Goal: Task Accomplishment & Management: Manage account settings

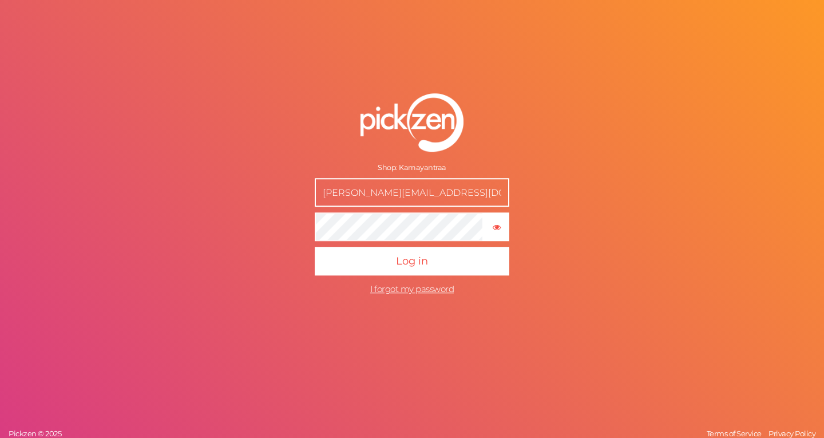
drag, startPoint x: 323, startPoint y: 193, endPoint x: 447, endPoint y: 193, distance: 124.1
click at [447, 193] on input "[PERSON_NAME][EMAIL_ADDRESS][DOMAIN_NAME]" at bounding box center [412, 192] width 194 height 29
click at [519, 152] on form "Shop: Kamayantraa [PERSON_NAME][EMAIL_ADDRESS][DOMAIN_NAME] × Show password Log…" at bounding box center [412, 196] width 286 height 253
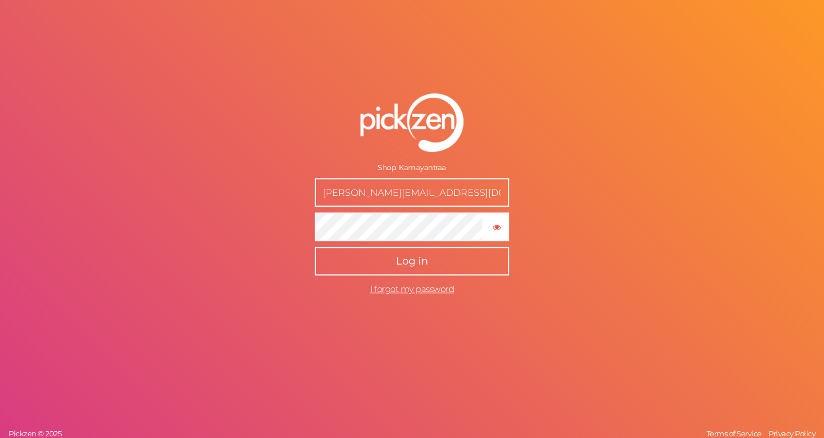
click at [416, 268] on button "Log in" at bounding box center [412, 261] width 194 height 29
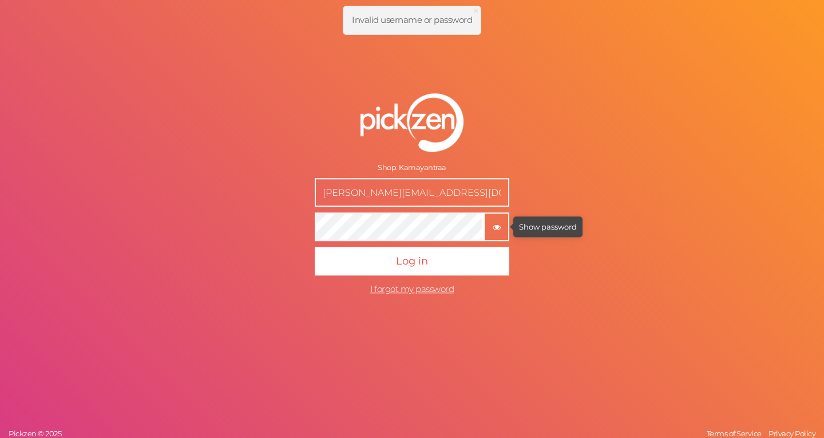
click at [504, 229] on tooltip "× Show password" at bounding box center [495, 227] width 23 height 9
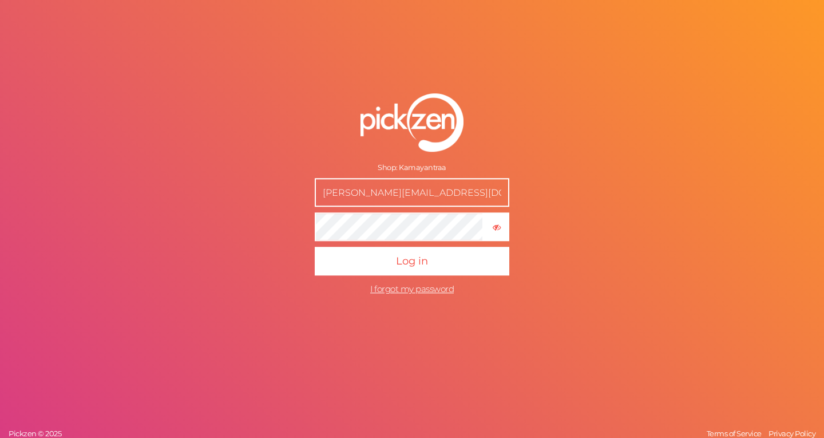
click at [444, 198] on input "[PERSON_NAME][EMAIL_ADDRESS][DOMAIN_NAME]" at bounding box center [412, 192] width 194 height 29
click at [473, 161] on form "Shop: Kamayantraa [PERSON_NAME][EMAIL_ADDRESS][DOMAIN_NAME] × Hide password Log…" at bounding box center [412, 196] width 286 height 253
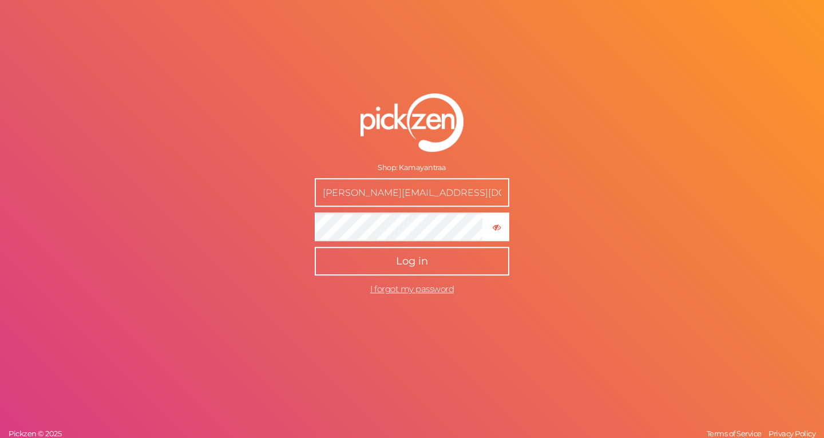
click at [410, 263] on span "Log in" at bounding box center [412, 261] width 32 height 13
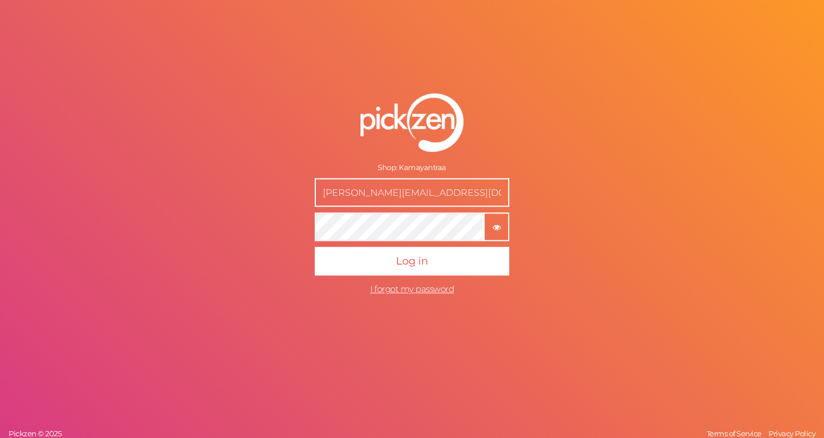
click at [493, 232] on button "× Show password" at bounding box center [496, 226] width 26 height 29
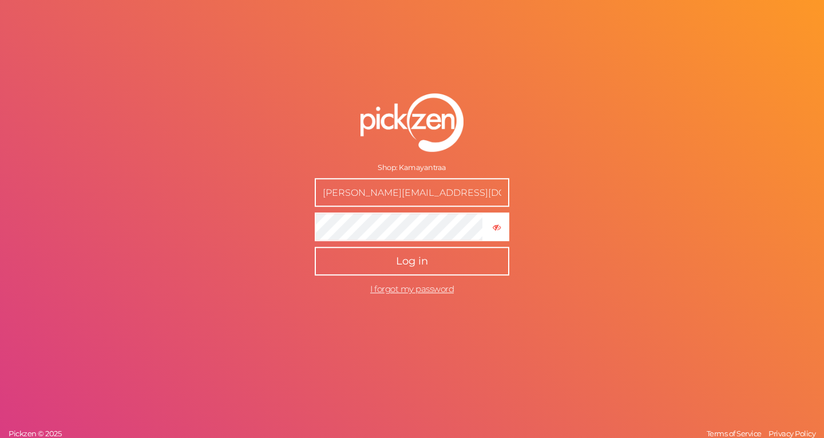
click at [426, 263] on span "Log in" at bounding box center [412, 261] width 32 height 13
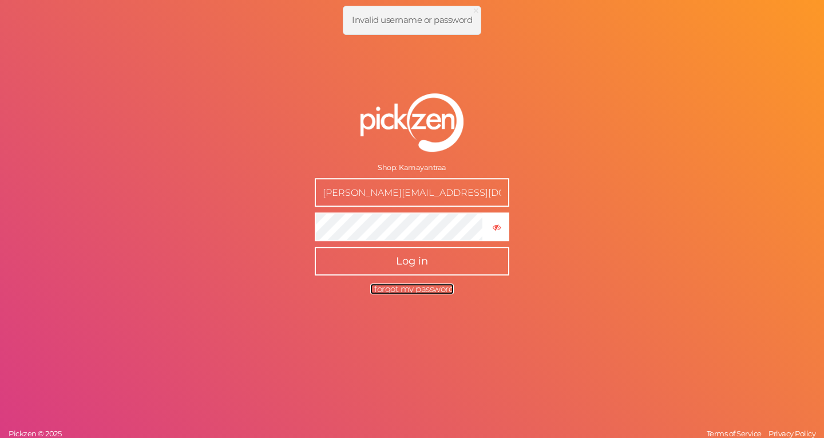
click at [419, 291] on span "I forgot my password" at bounding box center [412, 288] width 84 height 11
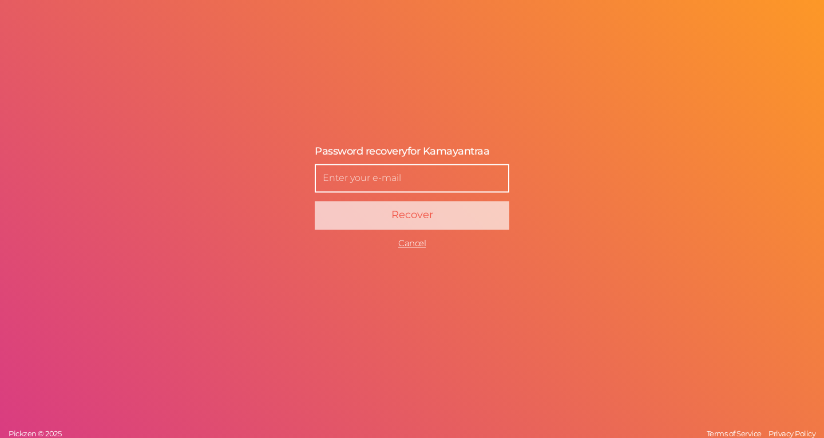
click at [384, 182] on input "text" at bounding box center [412, 178] width 194 height 29
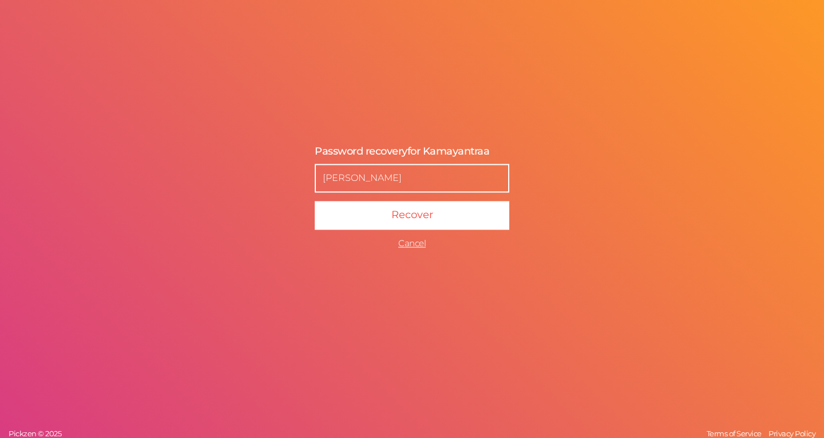
click at [362, 176] on input "maitrey" at bounding box center [412, 178] width 194 height 29
paste input ".jani93@gmail.com"
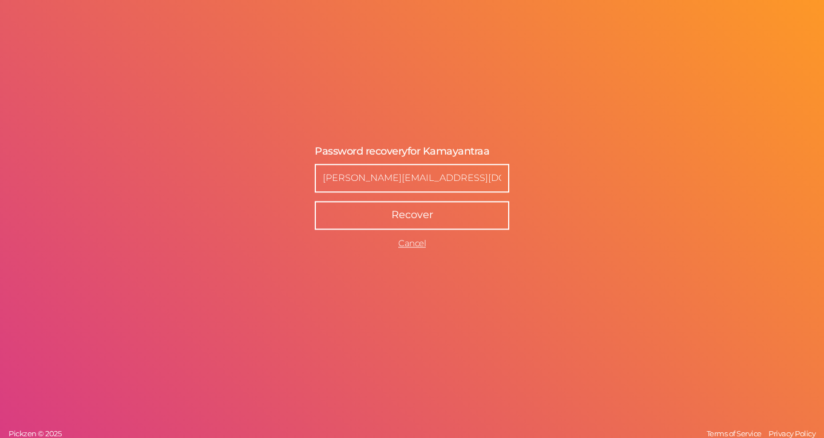
type input "[PERSON_NAME][EMAIL_ADDRESS][DOMAIN_NAME]"
click at [368, 216] on button "Recover" at bounding box center [412, 215] width 194 height 29
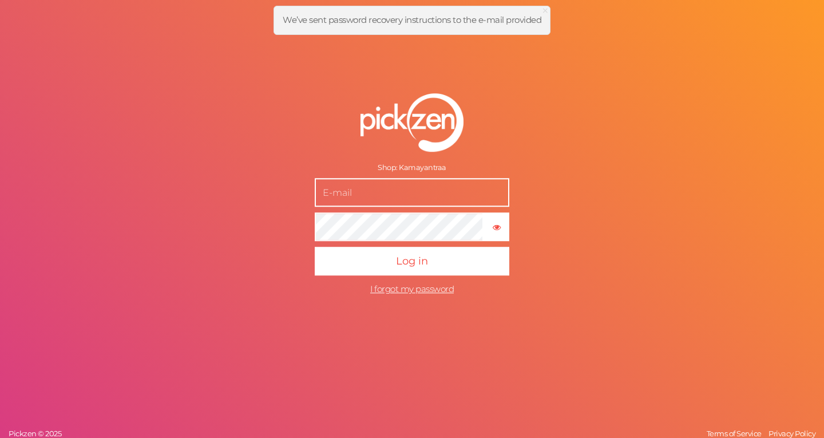
type input "[PERSON_NAME][EMAIL_ADDRESS][DOMAIN_NAME]"
click at [502, 228] on tooltip "× Show password" at bounding box center [495, 227] width 23 height 9
click at [502, 228] on tooltip "× Hide password" at bounding box center [495, 227] width 23 height 9
click at [502, 228] on tooltip "× Show password" at bounding box center [495, 227] width 23 height 9
click at [436, 192] on input "[PERSON_NAME][EMAIL_ADDRESS][DOMAIN_NAME]" at bounding box center [412, 192] width 194 height 29
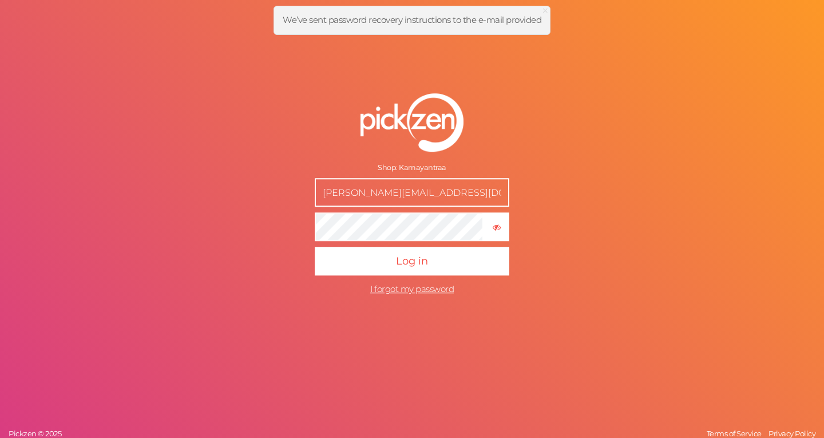
click at [475, 192] on input "[PERSON_NAME][EMAIL_ADDRESS][DOMAIN_NAME]" at bounding box center [412, 192] width 194 height 29
click at [571, 189] on div "Shop: Kamayantraa maitrey.jani93@gmail.com × Hide password Log in I forgot my p…" at bounding box center [412, 219] width 824 height 438
click at [514, 166] on form "Shop: Kamayantraa [PERSON_NAME][EMAIL_ADDRESS][DOMAIN_NAME] × Hide password Log…" at bounding box center [412, 196] width 286 height 253
click at [489, 223] on tooltip "× Hide password" at bounding box center [495, 227] width 23 height 9
click at [489, 223] on tooltip "× Show password" at bounding box center [495, 227] width 23 height 9
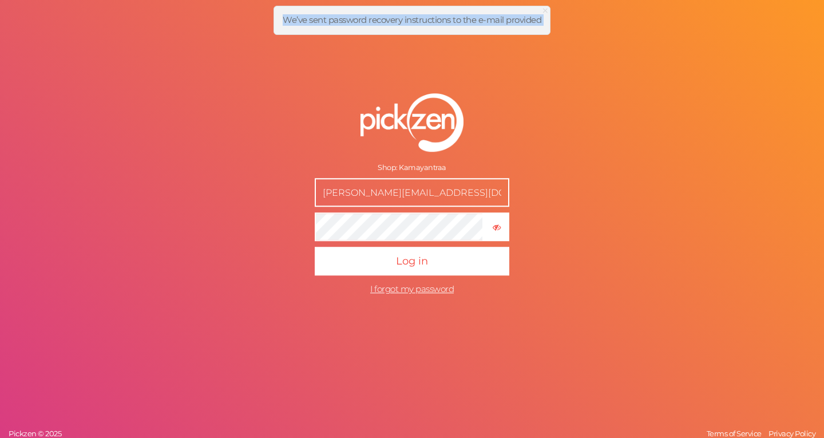
drag, startPoint x: 280, startPoint y: 25, endPoint x: 494, endPoint y: 35, distance: 214.8
click at [494, 0] on div "× Close We’ve sent password recovery instructions to the e-mail provided Shop: …" at bounding box center [412, 0] width 824 height 0
click at [494, 35] on div "Shop: Kamayantraa maitrey.jani93@gmail.com × Hide password Log in I forgot my p…" at bounding box center [412, 219] width 824 height 438
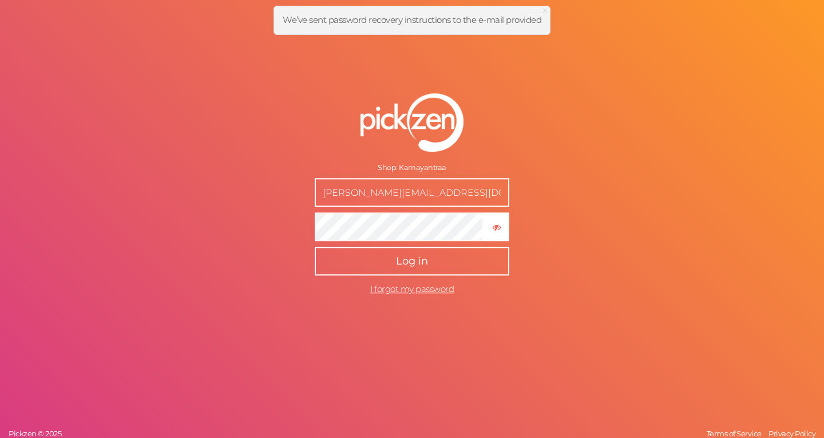
click at [461, 259] on button "Log in" at bounding box center [412, 261] width 194 height 29
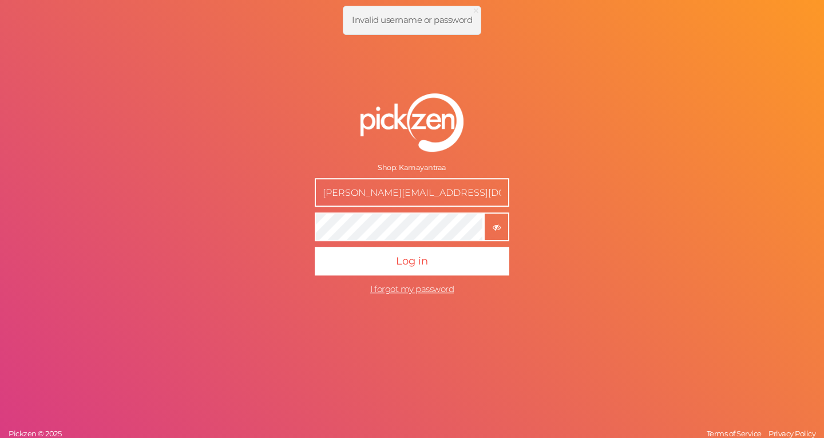
click at [489, 232] on button "× Hide password" at bounding box center [496, 226] width 26 height 29
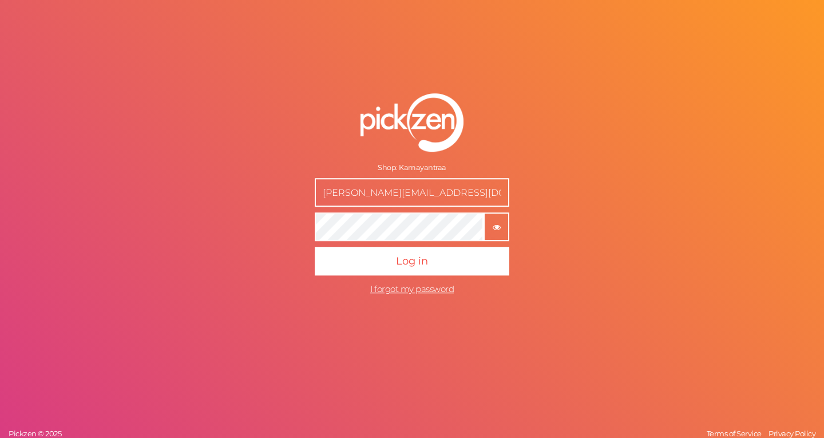
click at [489, 232] on button "× Show password" at bounding box center [496, 226] width 26 height 29
click at [431, 201] on input "[PERSON_NAME][EMAIL_ADDRESS][DOMAIN_NAME]" at bounding box center [412, 192] width 194 height 29
click at [553, 209] on form "Shop: Kamayantraa [PERSON_NAME][EMAIL_ADDRESS][DOMAIN_NAME] × Hide password Log…" at bounding box center [412, 196] width 286 height 253
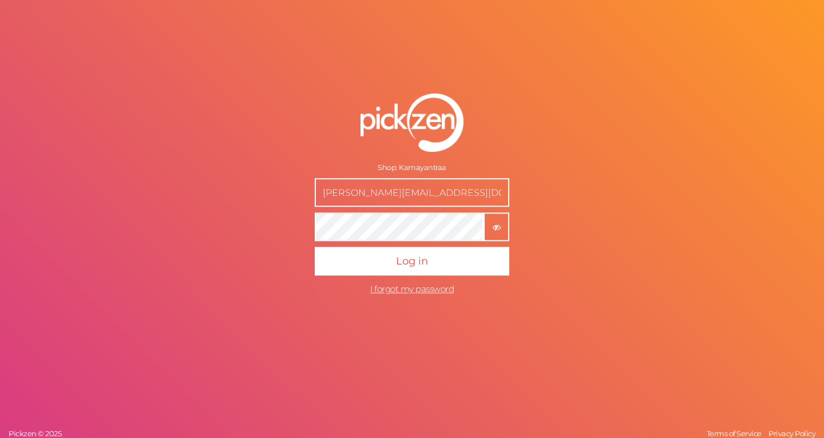
click at [500, 233] on button "× Hide password" at bounding box center [496, 226] width 26 height 29
click at [500, 233] on button "× Show password" at bounding box center [496, 226] width 26 height 29
